Goal: Understand process/instructions: Learn how to perform a task or action

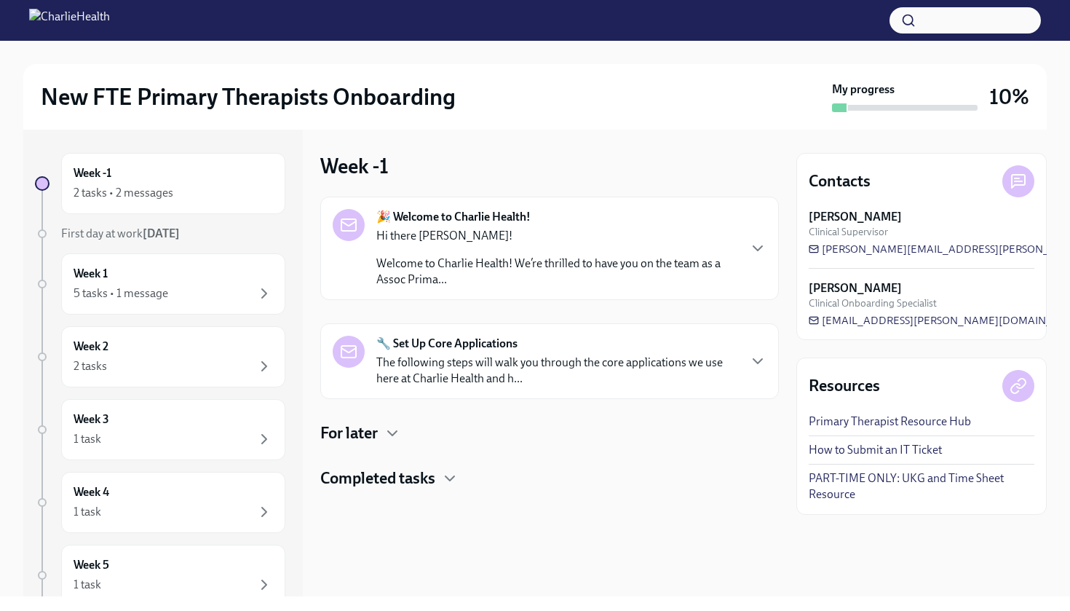
click at [529, 363] on p "The following steps will walk you through the core applications we use here at …" at bounding box center [556, 371] width 361 height 32
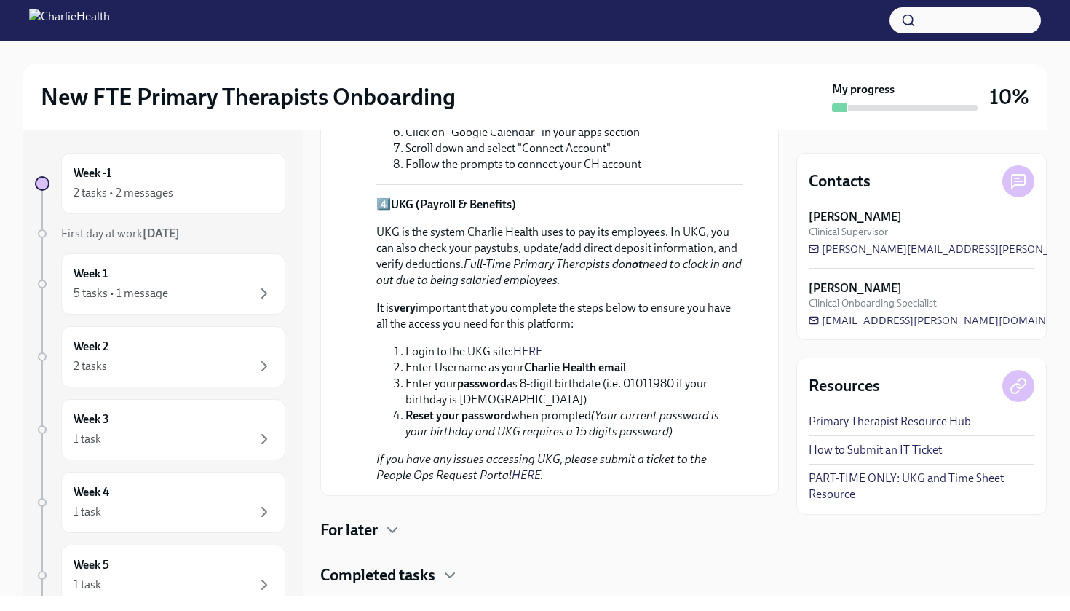
scroll to position [989, 0]
click at [527, 344] on link "HERE" at bounding box center [527, 351] width 29 height 14
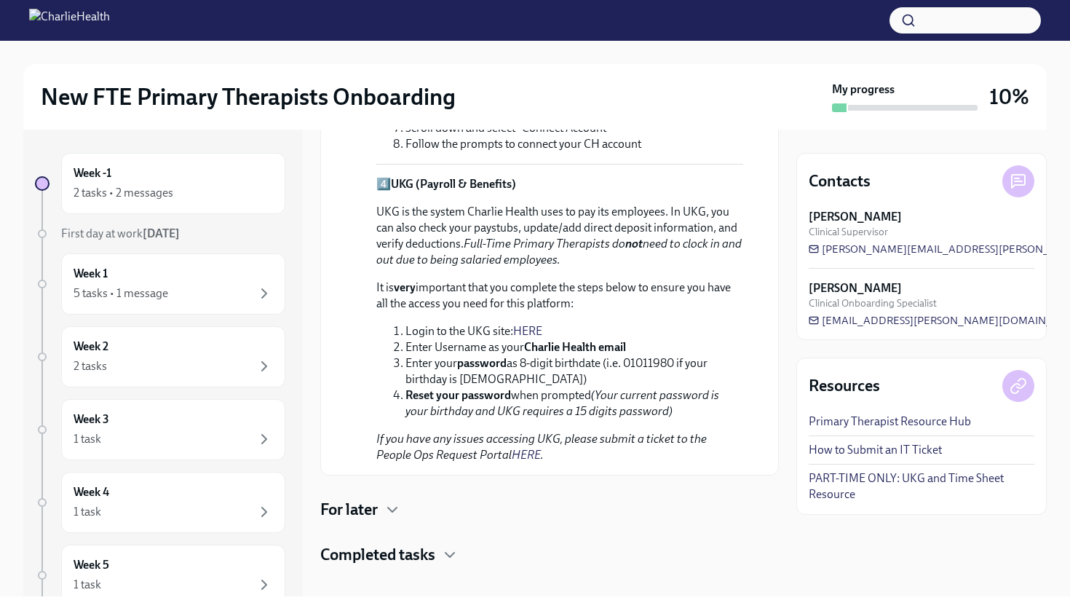
scroll to position [0, 0]
click at [390, 507] on icon "button" at bounding box center [392, 509] width 9 height 4
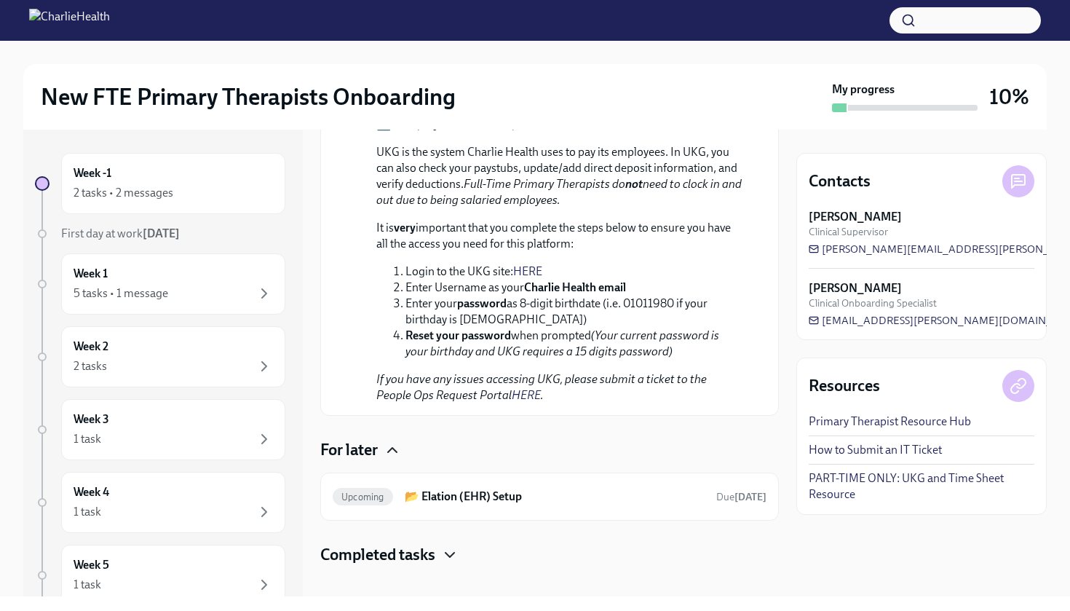
click at [456, 546] on icon "button" at bounding box center [449, 554] width 17 height 17
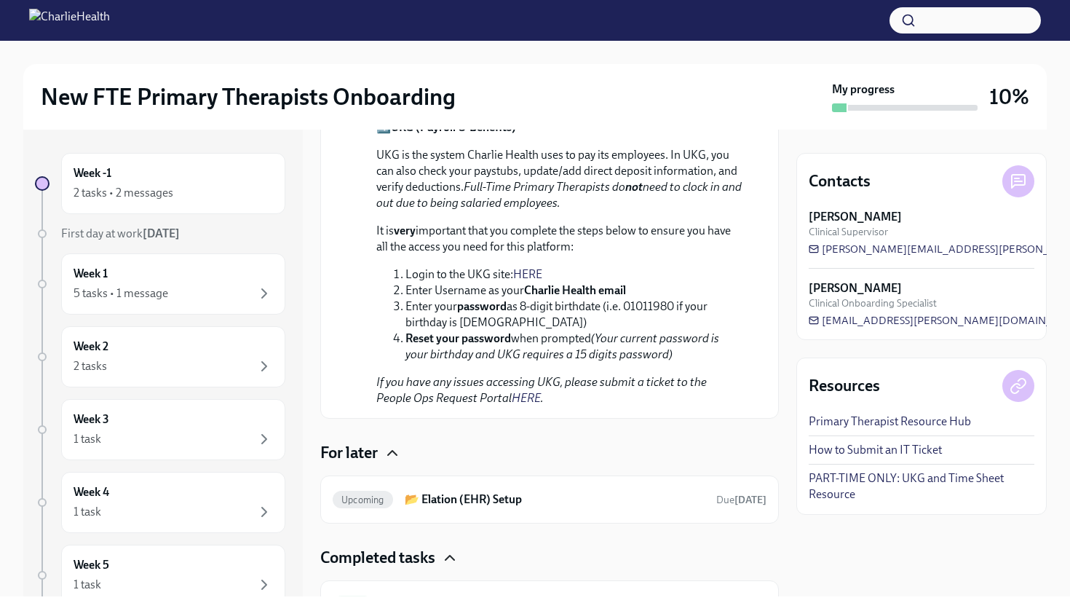
scroll to position [1063, 0]
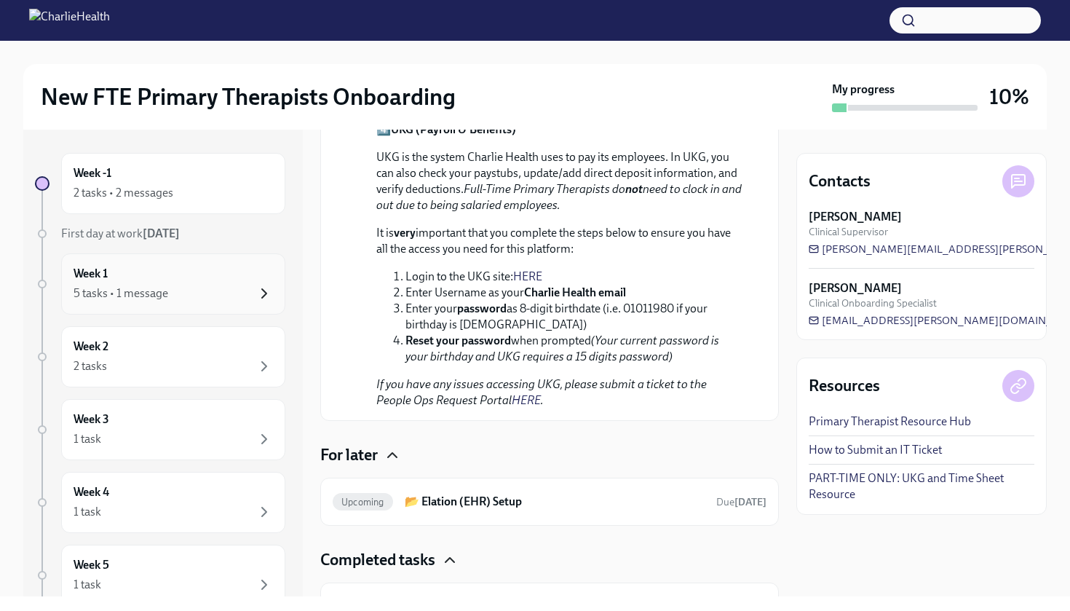
click at [256, 293] on icon "button" at bounding box center [264, 293] width 17 height 17
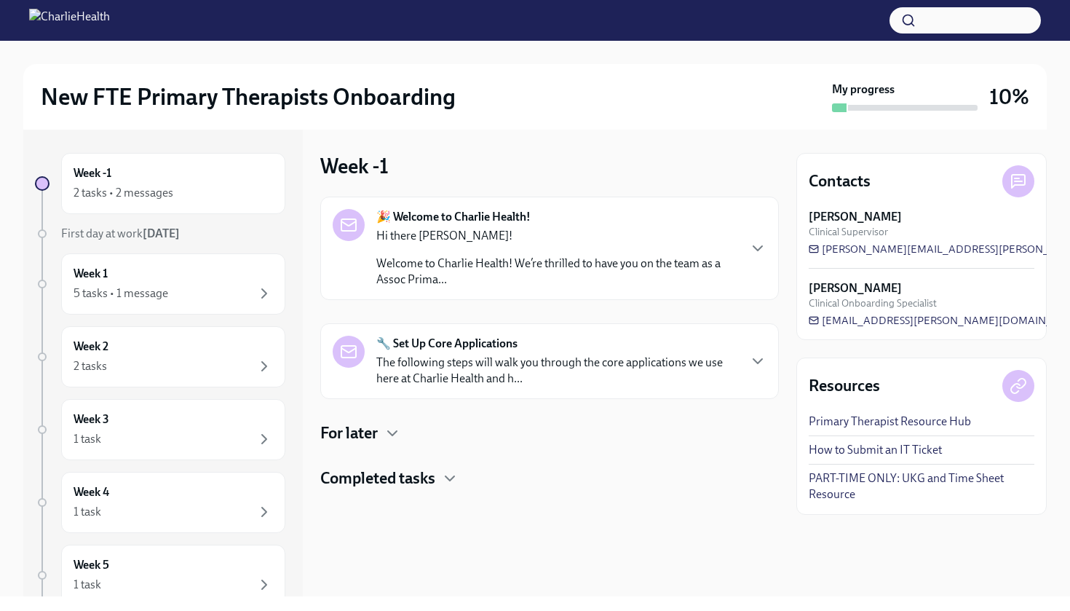
click at [593, 363] on p "The following steps will walk you through the core applications we use here at …" at bounding box center [556, 371] width 361 height 32
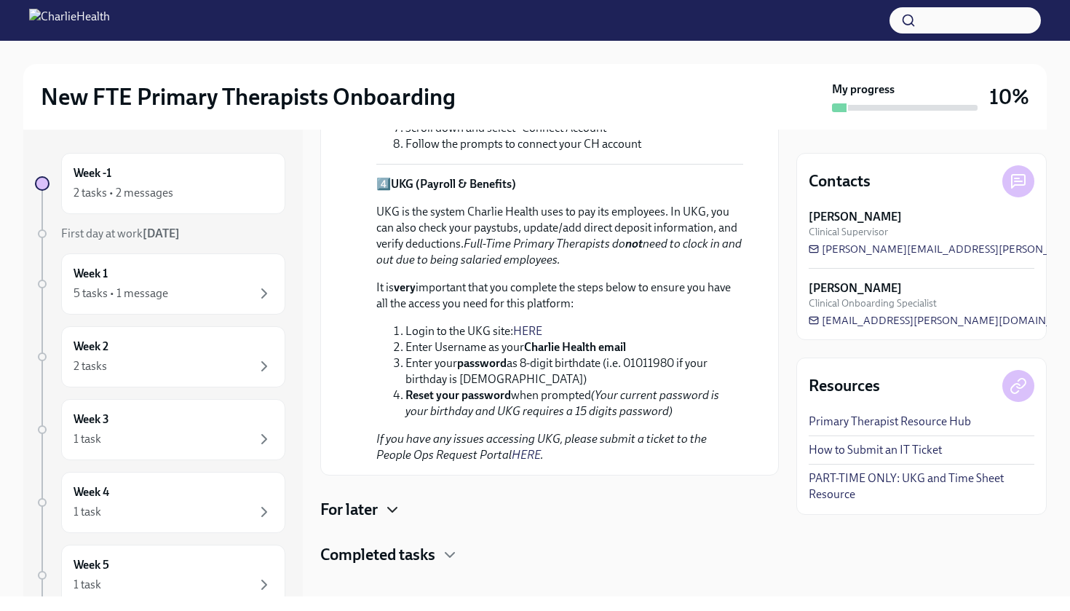
click at [400, 501] on icon "button" at bounding box center [392, 509] width 17 height 17
